Goal: Complete application form

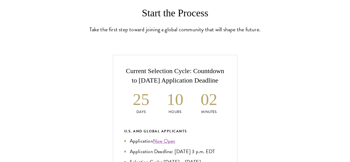
scroll to position [155, 0]
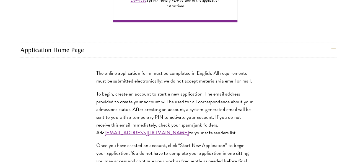
scroll to position [432, 0]
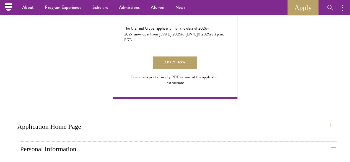
scroll to position [343, 0]
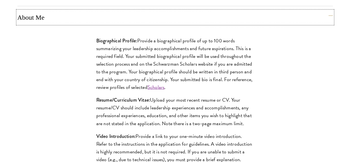
scroll to position [509, 0]
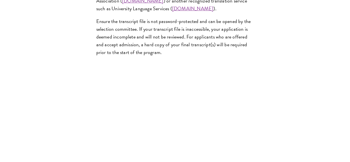
scroll to position [985, 0]
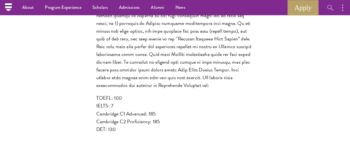
scroll to position [642, 0]
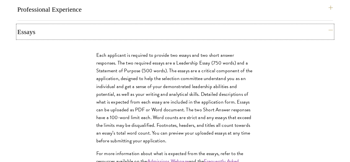
scroll to position [629, 0]
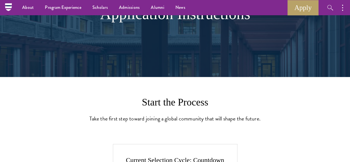
scroll to position [0, 0]
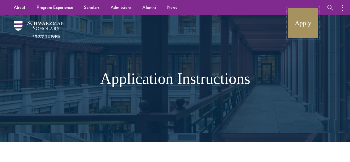
click at [313, 20] on link "Apply" at bounding box center [303, 22] width 31 height 31
